Goal: Task Accomplishment & Management: Use online tool/utility

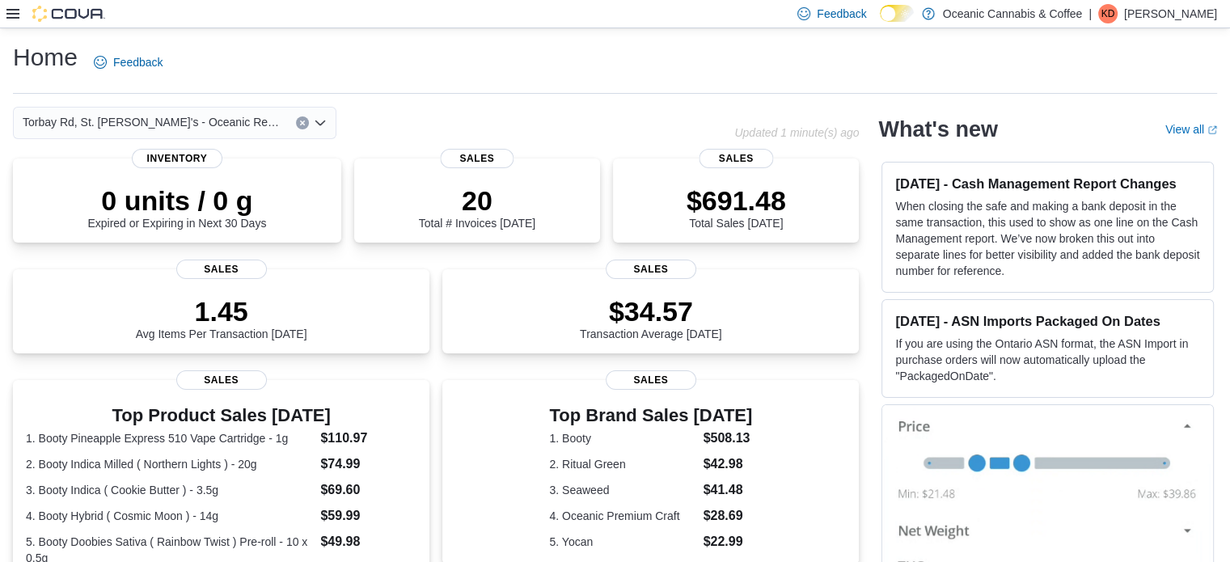
click at [315, 116] on icon "Open list of options" at bounding box center [320, 122] width 13 height 13
click at [478, 54] on div "Home Feedback" at bounding box center [615, 62] width 1204 height 42
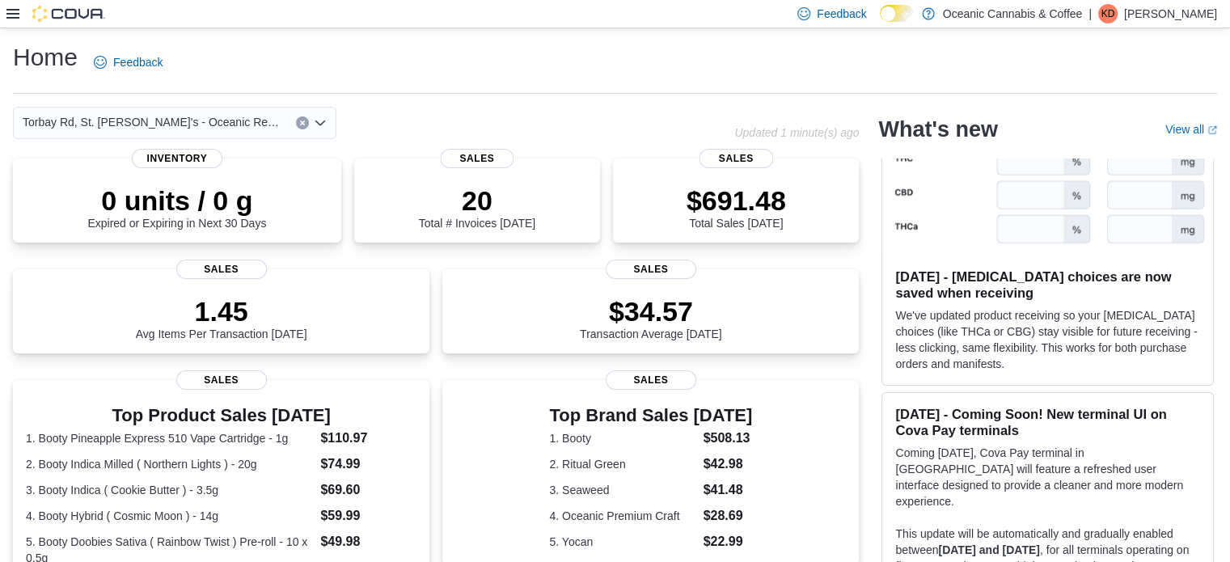
click at [13, 12] on icon at bounding box center [12, 13] width 13 height 13
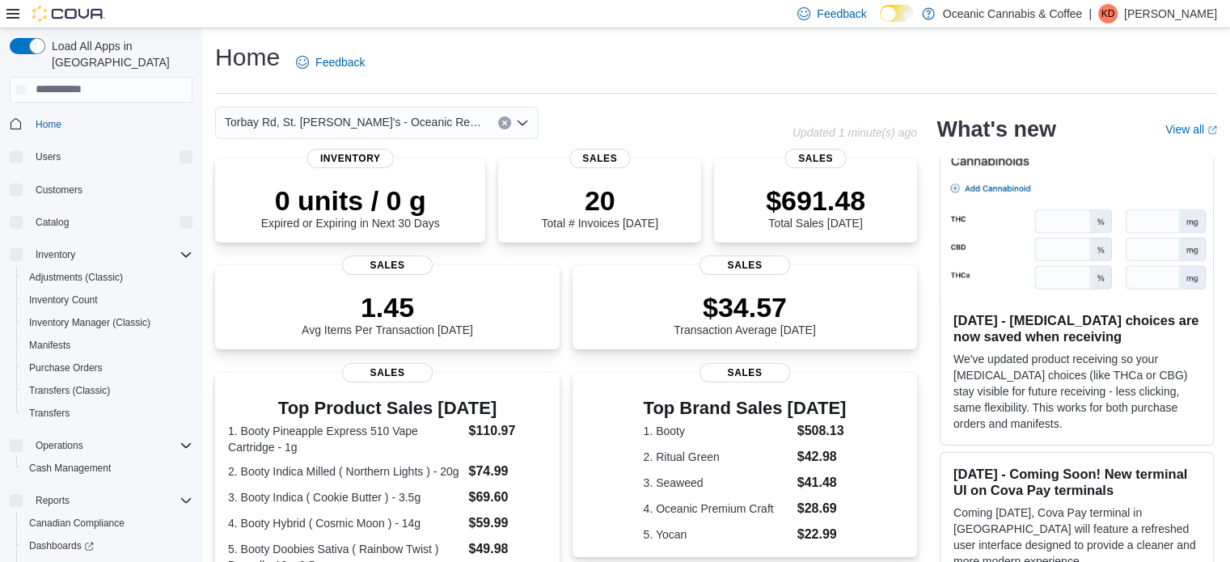
scroll to position [867, 0]
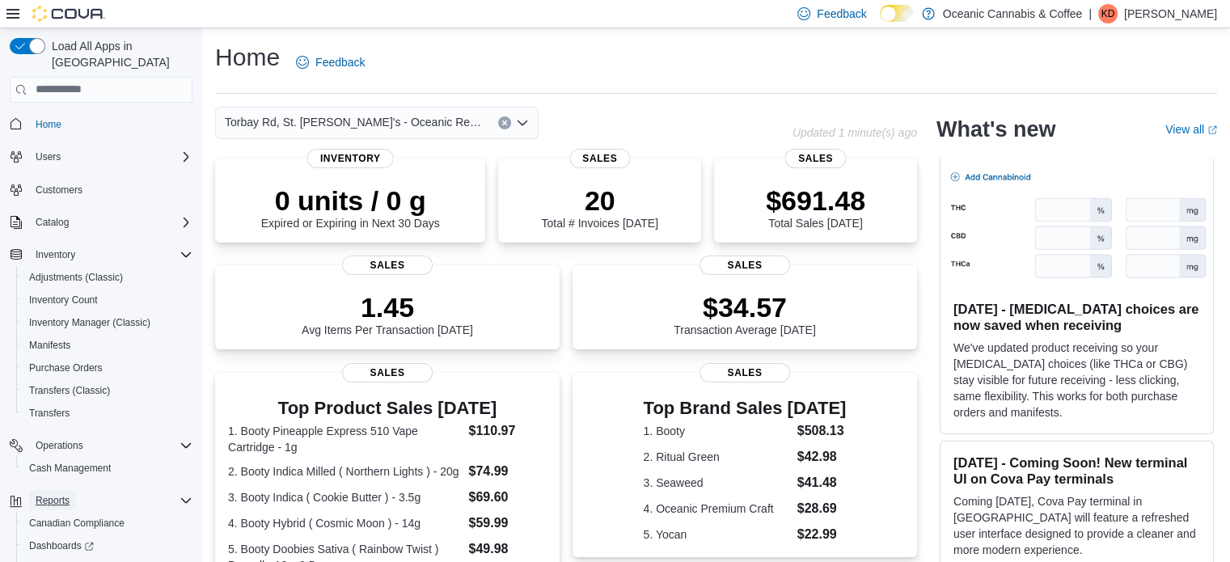
drag, startPoint x: 58, startPoint y: 488, endPoint x: 64, endPoint y: 470, distance: 18.7
click at [64, 486] on div "Reports Canadian Compliance Dashboards Reports [US_STATE] CCRS" at bounding box center [101, 546] width 183 height 120
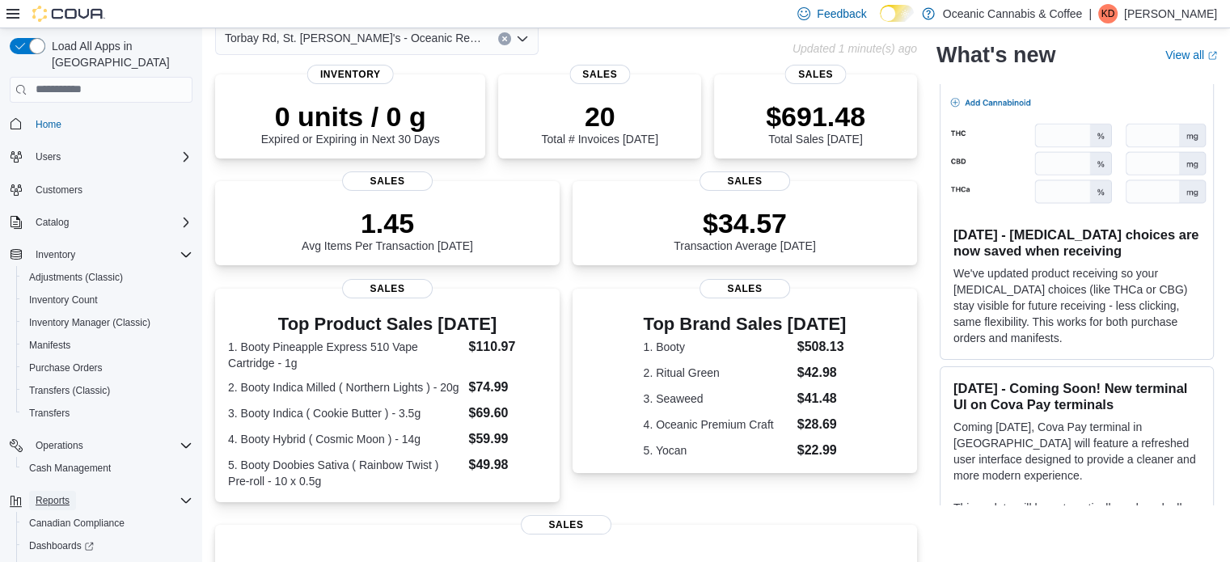
scroll to position [86, 0]
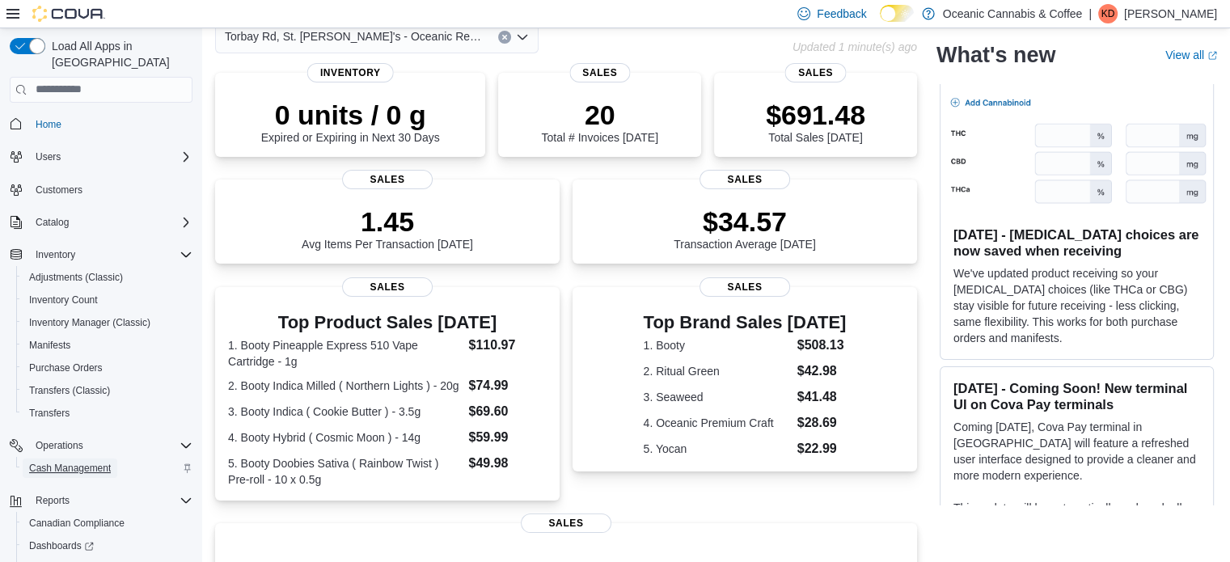
click at [56, 462] on span "Cash Management" at bounding box center [70, 468] width 82 height 13
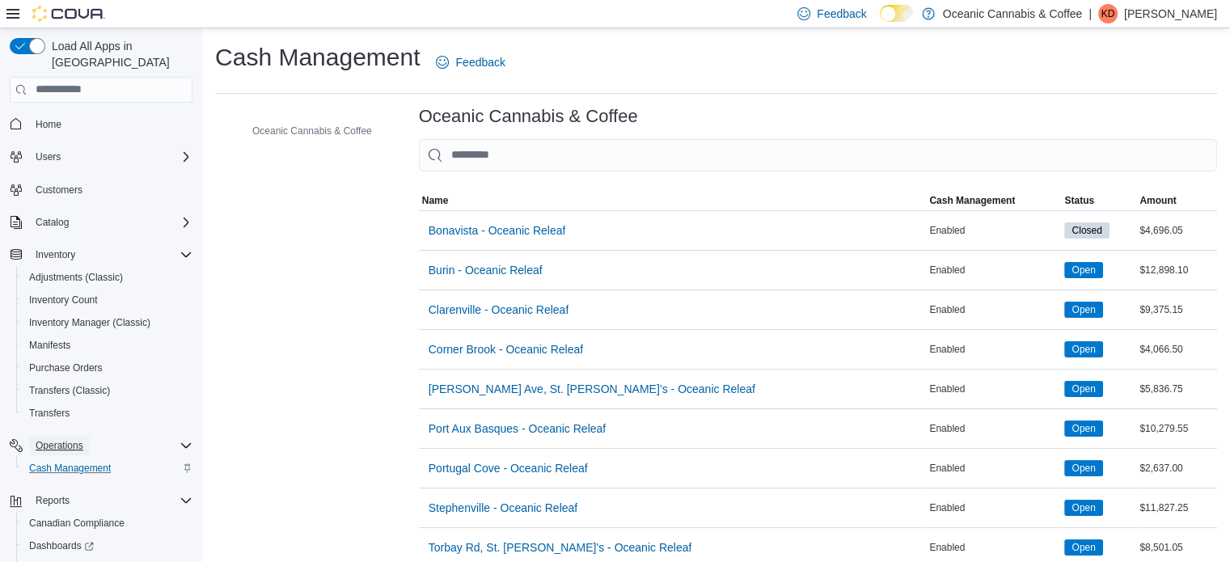
click at [59, 439] on span "Operations" at bounding box center [60, 445] width 48 height 13
click at [54, 539] on span "Reports" at bounding box center [46, 545] width 34 height 13
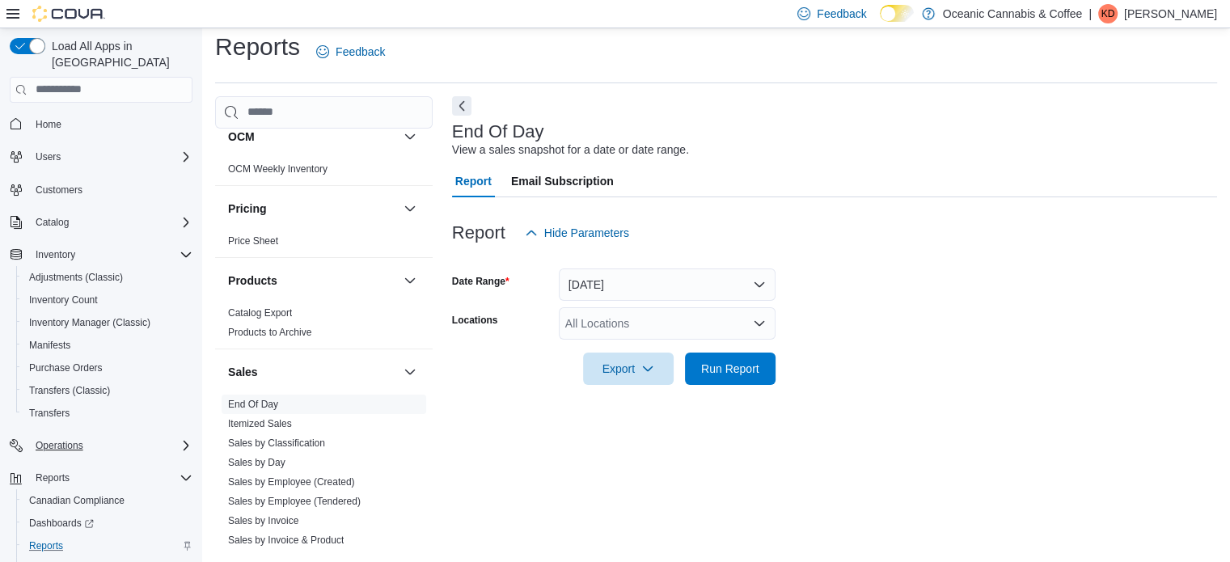
scroll to position [948, 0]
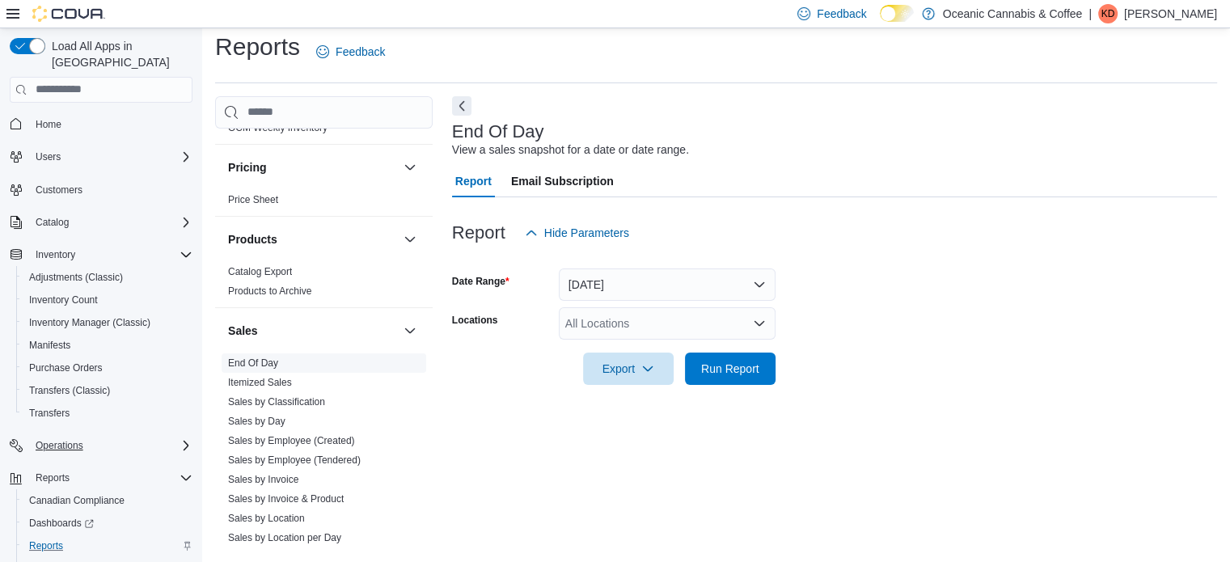
click at [228, 358] on link "End Of Day" at bounding box center [253, 362] width 50 height 11
click at [266, 358] on link "End Of Day" at bounding box center [253, 362] width 50 height 11
click at [722, 270] on button "[DATE]" at bounding box center [667, 285] width 217 height 32
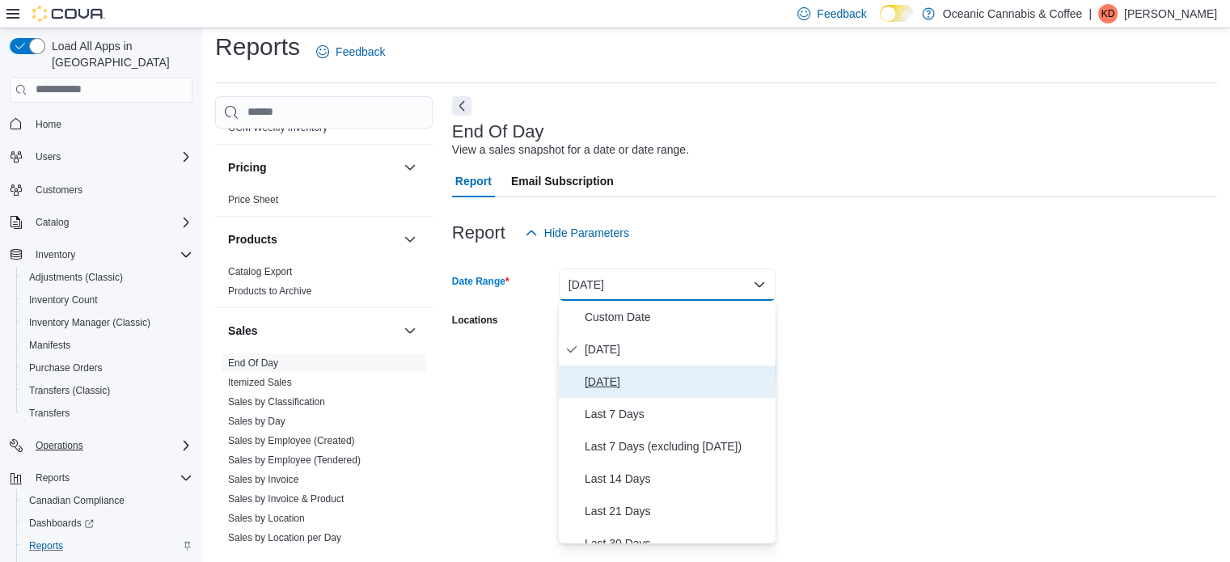
click at [611, 376] on span "[DATE]" at bounding box center [677, 381] width 184 height 19
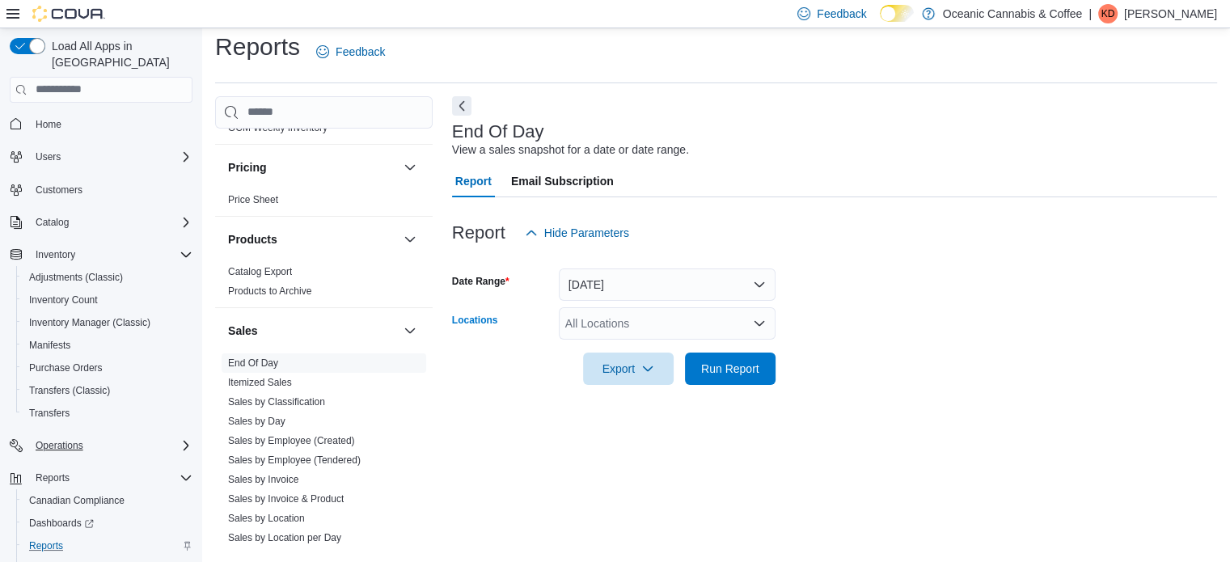
click at [610, 327] on div "All Locations" at bounding box center [667, 323] width 217 height 32
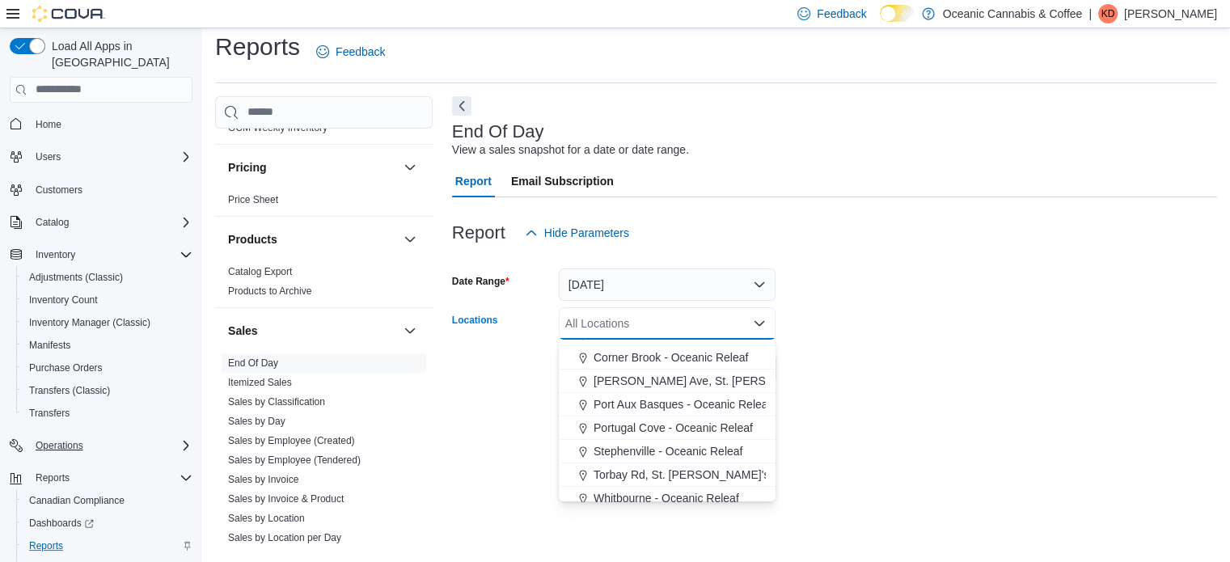
scroll to position [96, 0]
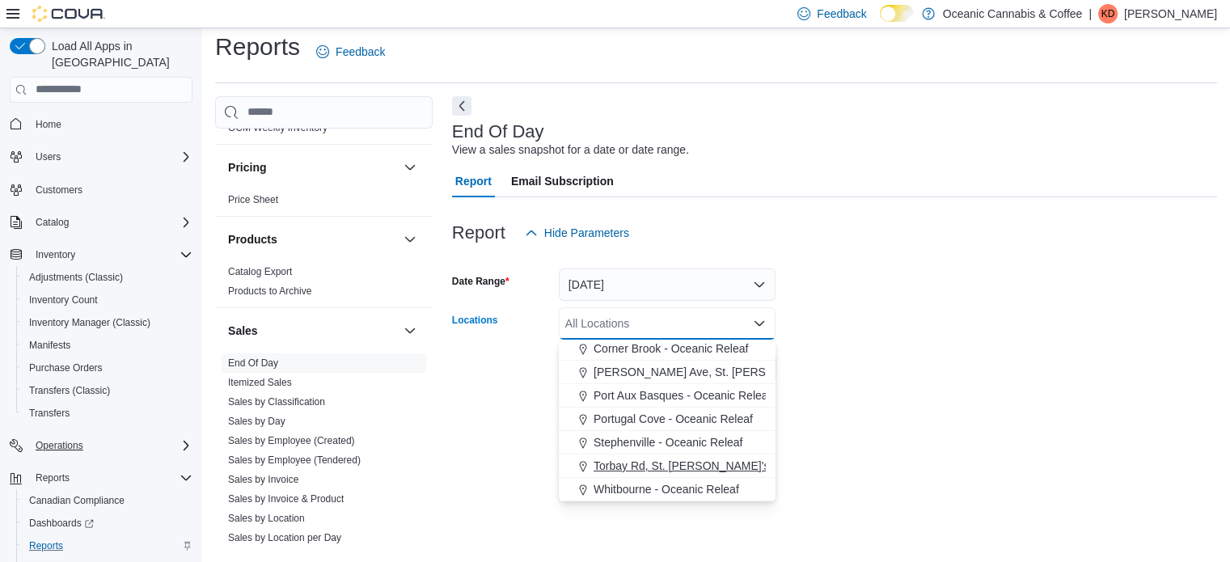
click at [718, 467] on span "Torbay Rd, St. [PERSON_NAME]'s - Oceanic Releaf" at bounding box center [726, 466] width 264 height 16
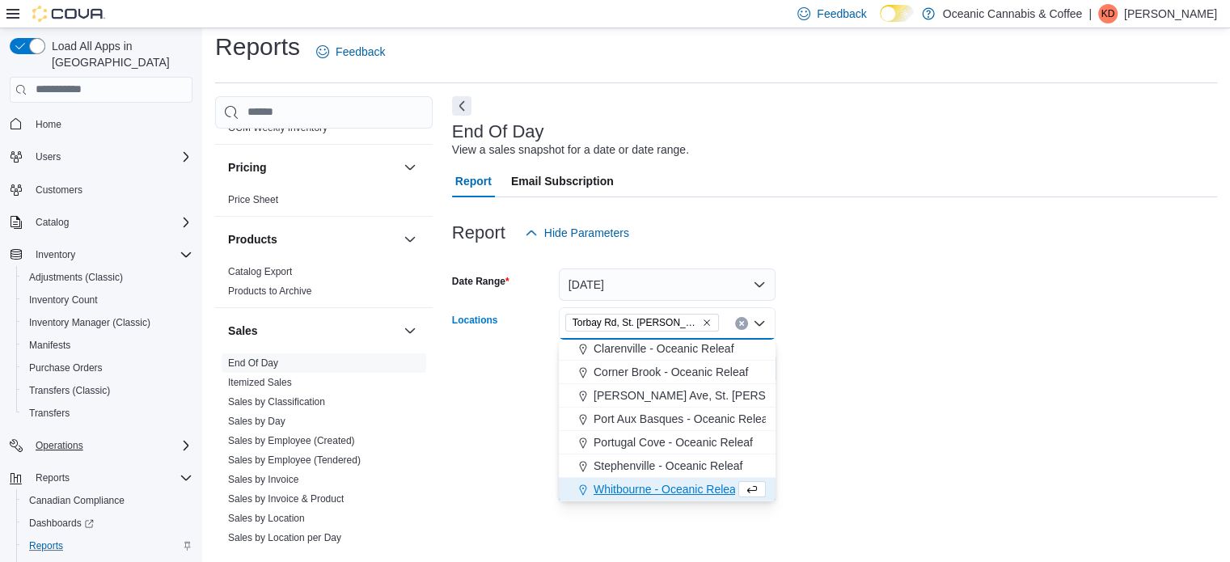
scroll to position [73, 0]
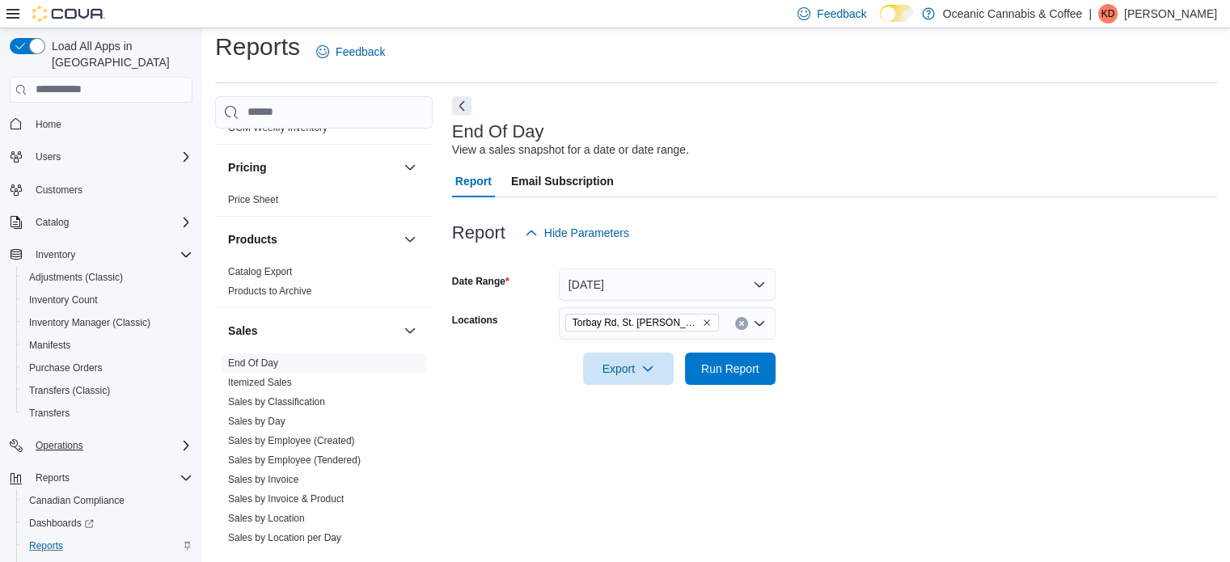
click at [802, 341] on div at bounding box center [834, 346] width 765 height 13
click at [728, 368] on span "Run Report" at bounding box center [730, 368] width 58 height 16
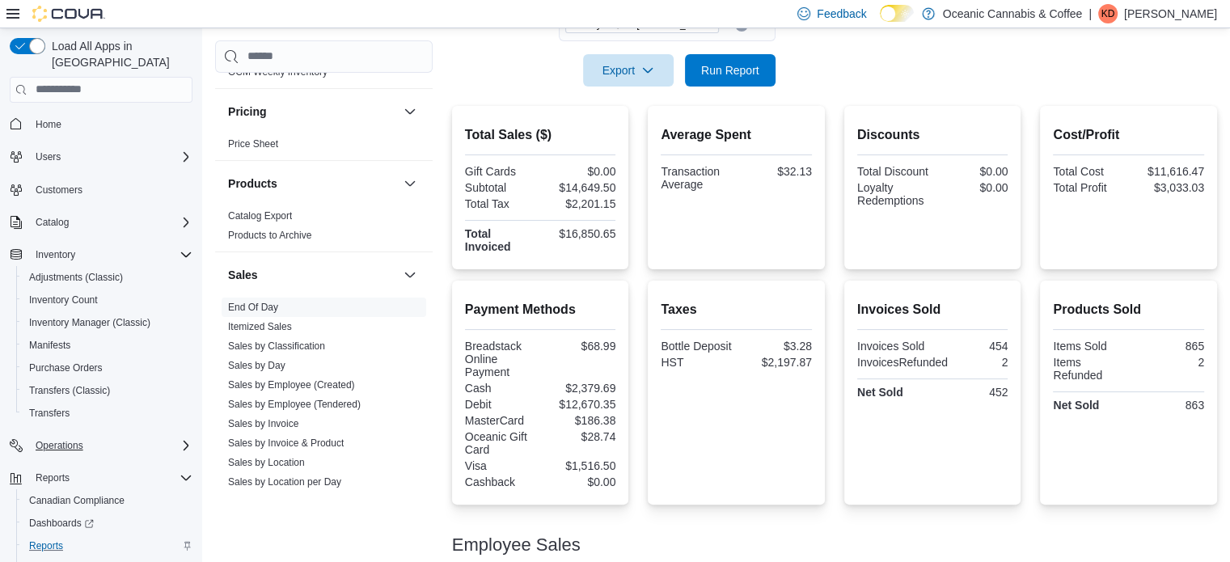
scroll to position [311, 0]
